Goal: Information Seeking & Learning: Learn about a topic

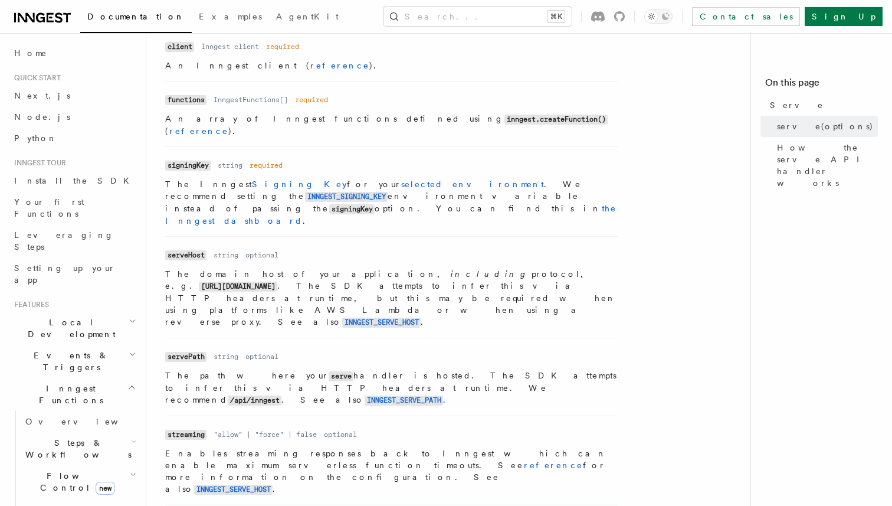
scroll to position [534, 0]
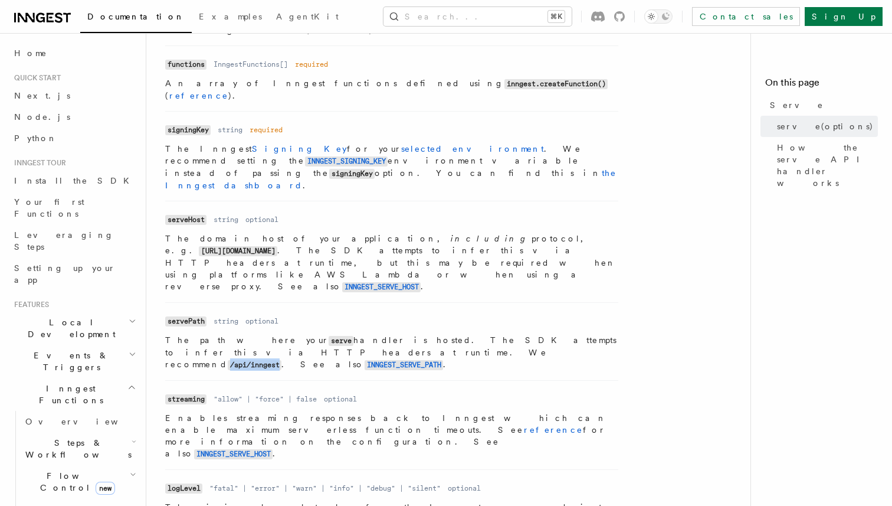
drag, startPoint x: 219, startPoint y: 293, endPoint x: 169, endPoint y: 298, distance: 50.4
click at [228, 360] on code "/api/inngest" at bounding box center [255, 365] width 54 height 10
copy code "/api/inngest"
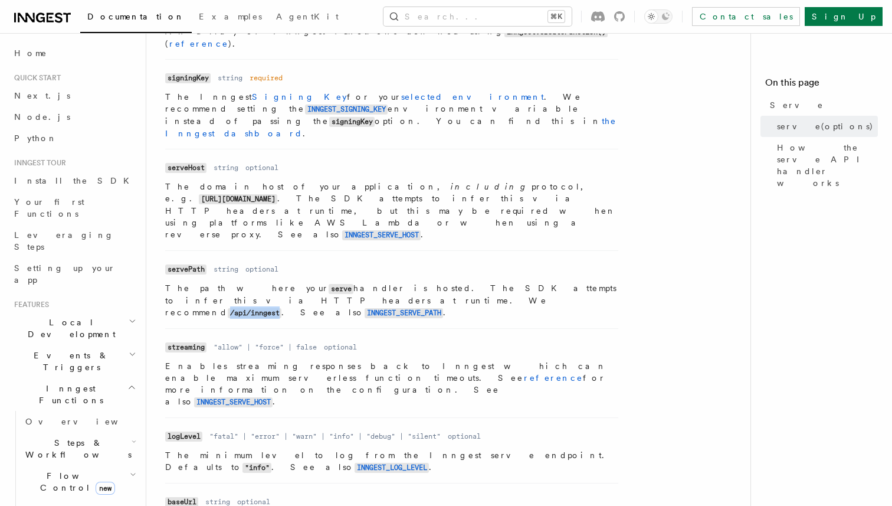
scroll to position [586, 0]
click at [117, 16] on span "Documentation" at bounding box center [135, 16] width 97 height 9
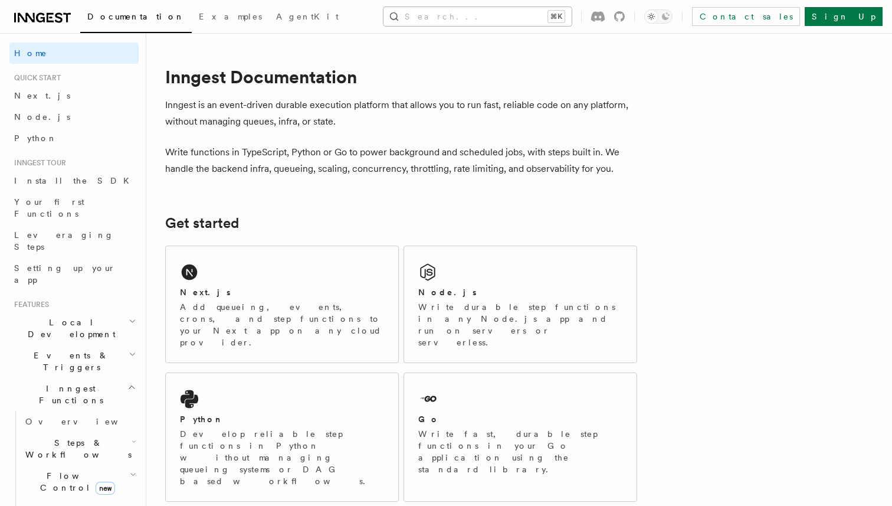
click at [484, 19] on button "Search... ⌘K" at bounding box center [477, 16] width 188 height 19
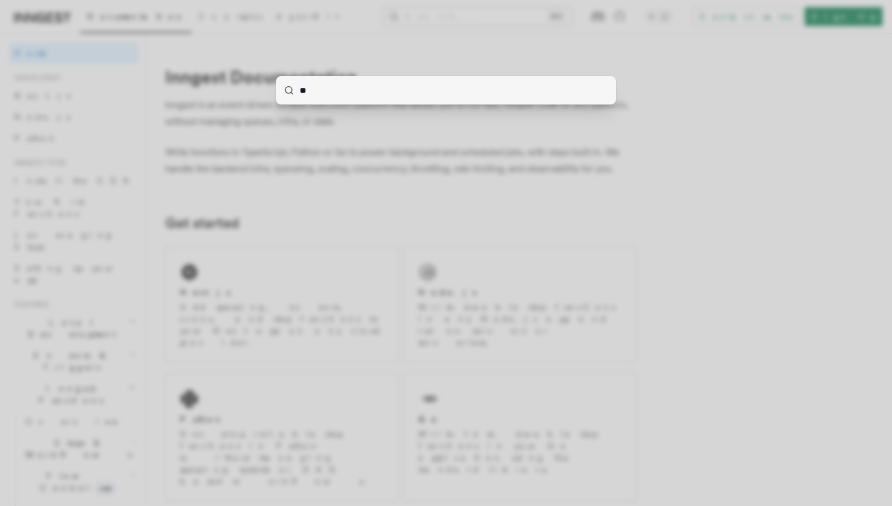
type input "***"
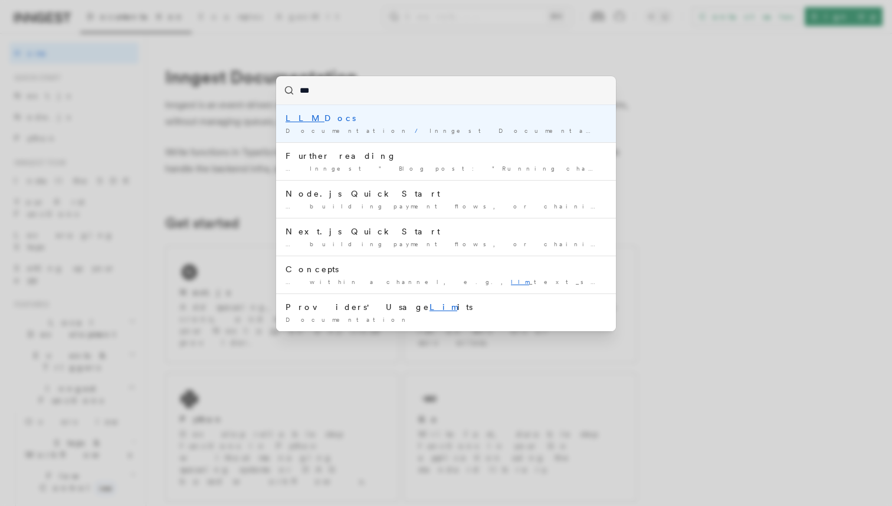
click at [445, 102] on input "***" at bounding box center [446, 90] width 340 height 28
click at [441, 109] on li "LLM Docs Documentation / Inngest Documentation /" at bounding box center [446, 123] width 340 height 37
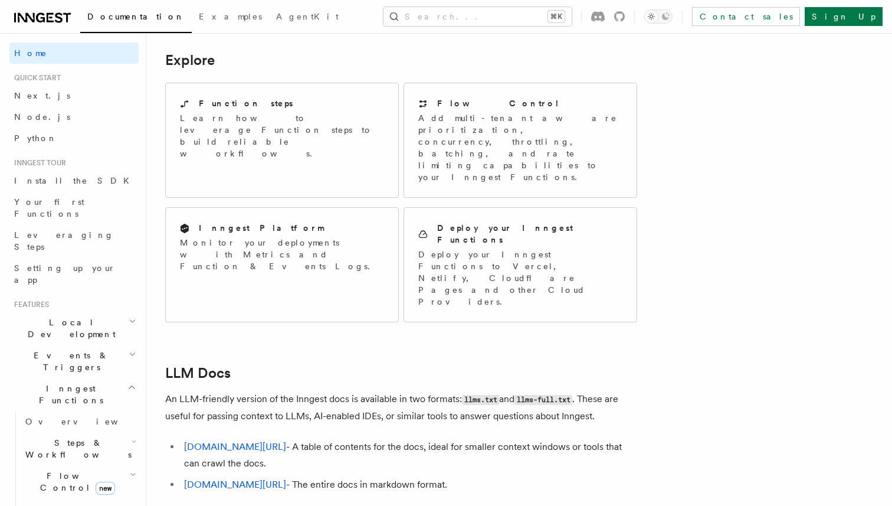
scroll to position [940, 0]
click at [262, 477] on link "inngest.com/llms-full.txt" at bounding box center [235, 482] width 102 height 11
